Goal: Contribute content: Contribute content

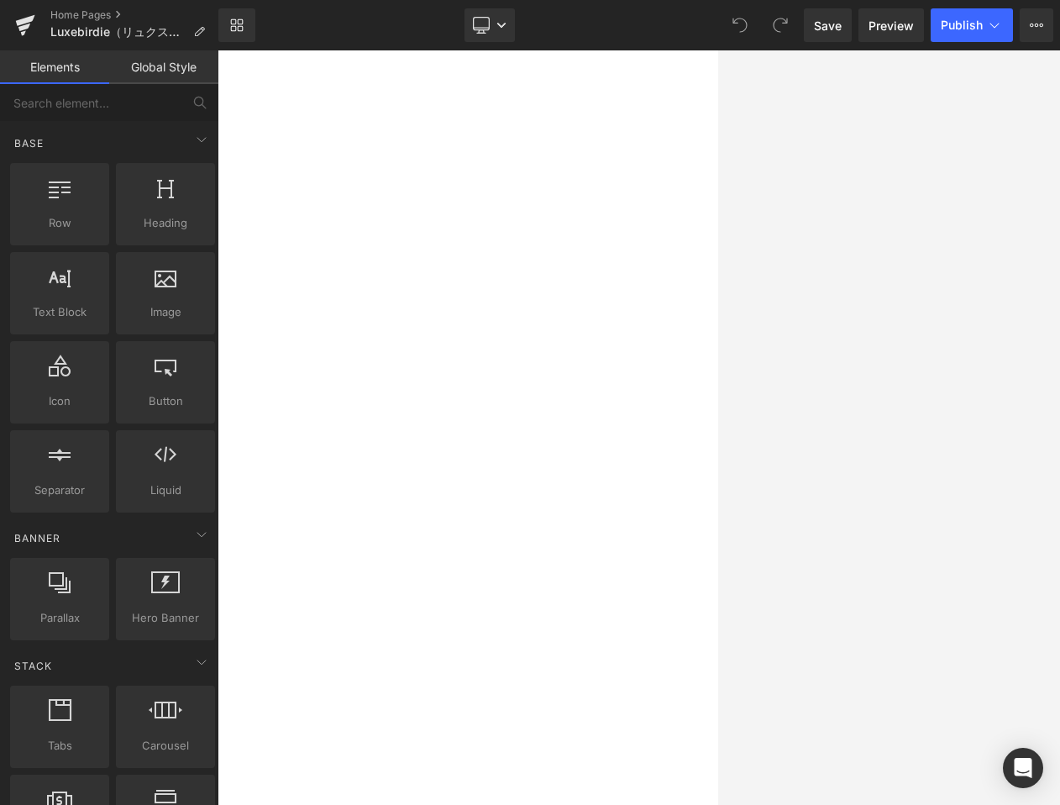
scroll to position [2015, 0]
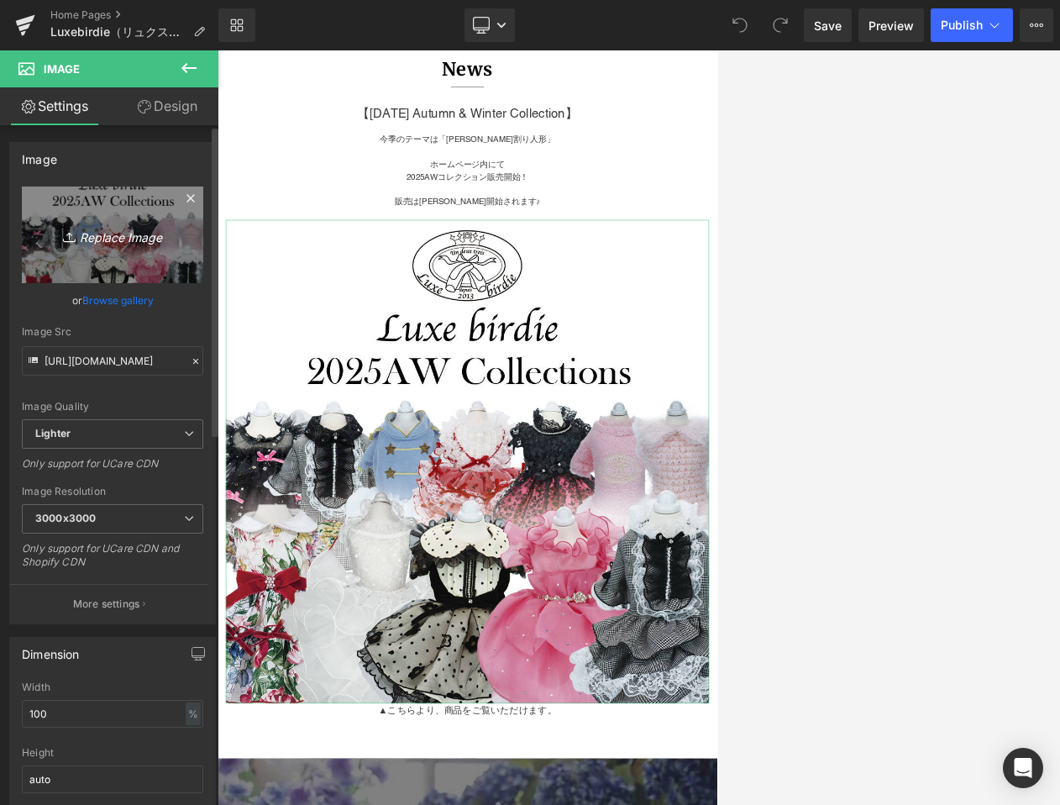
click at [88, 217] on link "Replace Image" at bounding box center [112, 234] width 181 height 97
type input "C:\fakepath\2025AWcollectionsEC2.jpg"
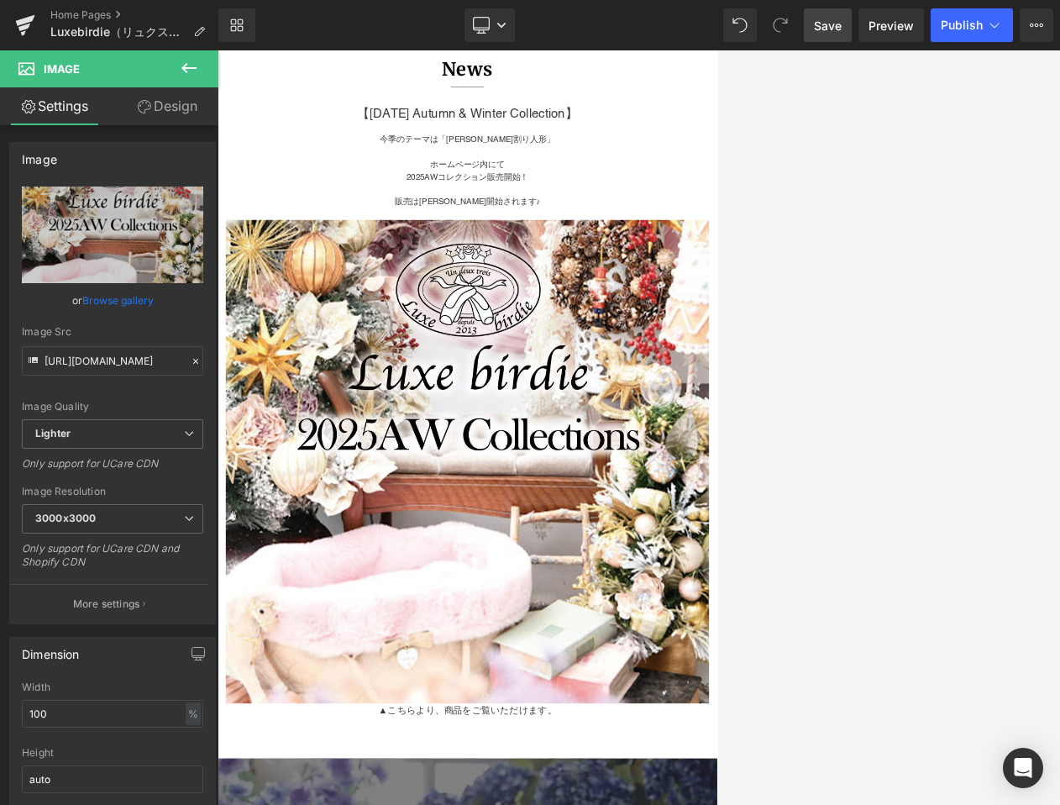
click at [716, 28] on span "Save" at bounding box center [828, 26] width 28 height 18
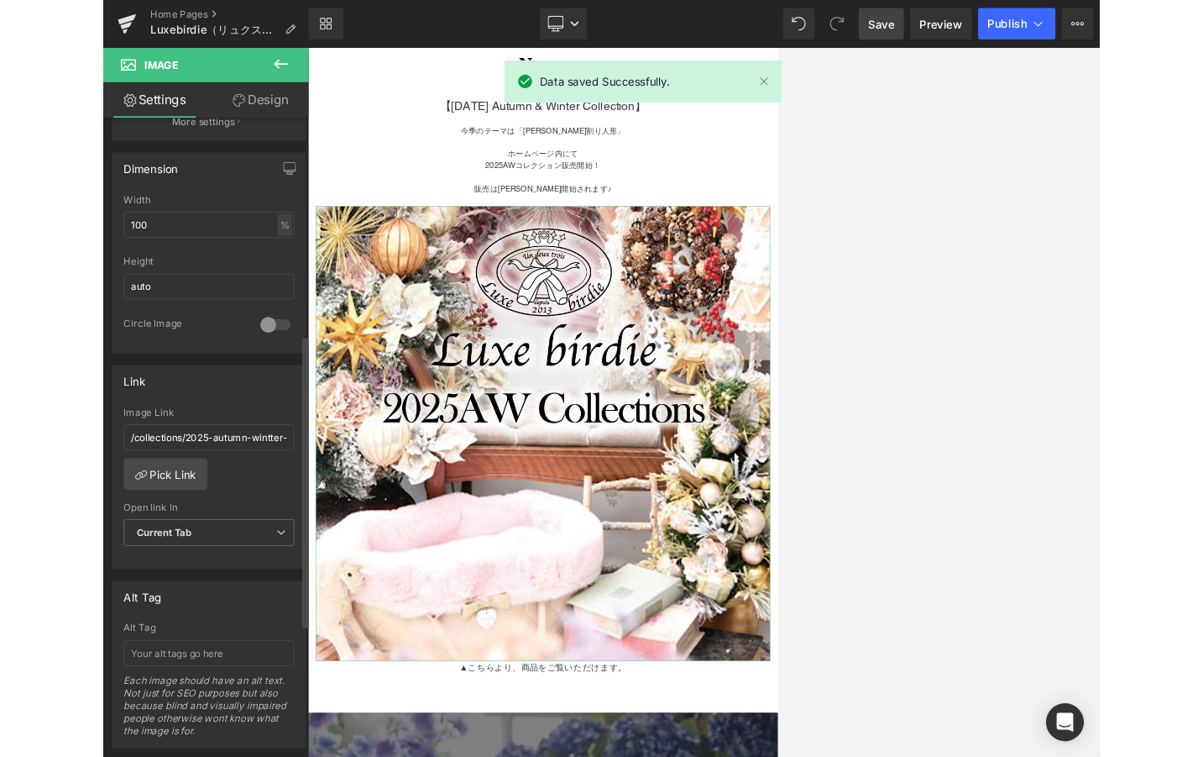
scroll to position [504, 0]
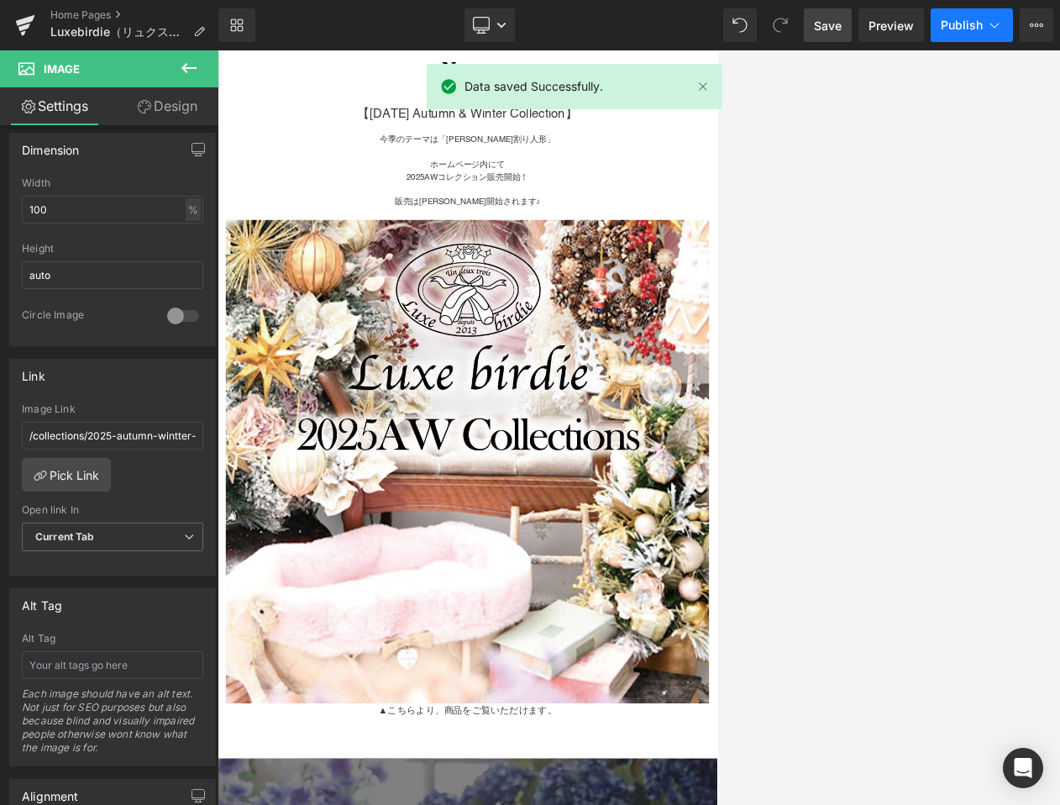
click at [716, 30] on span "Publish" at bounding box center [962, 24] width 42 height 13
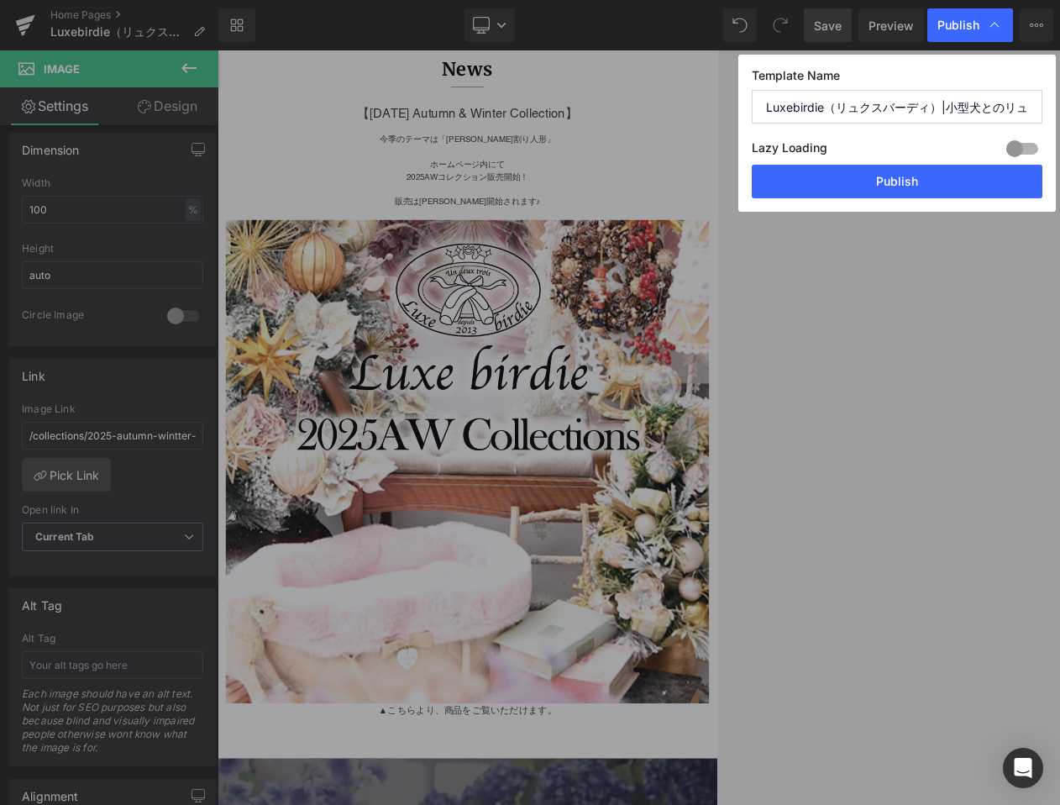
click at [716, 189] on button "Publish" at bounding box center [897, 182] width 291 height 34
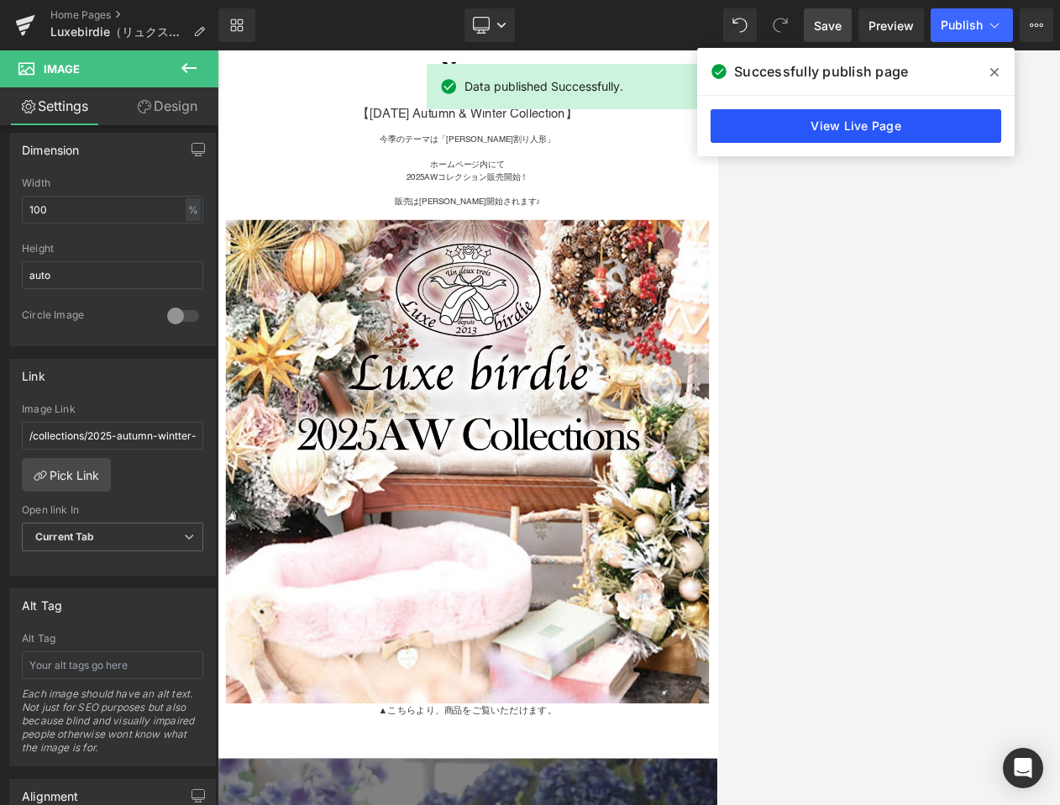
click at [716, 138] on link "View Live Page" at bounding box center [855, 126] width 291 height 34
